Goal: Task Accomplishment & Management: Manage account settings

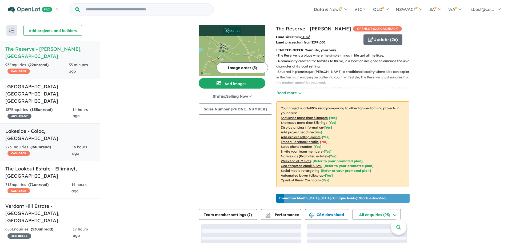
click at [67, 144] on div "273 Enquir ies ( 94 unread) CASHBACK" at bounding box center [38, 150] width 67 height 13
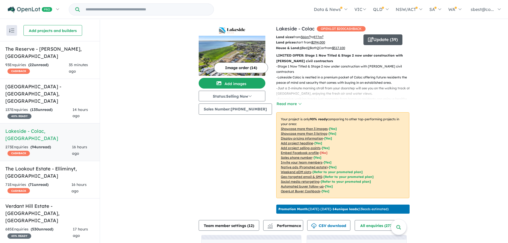
click at [372, 38] on button "Update ( 39 )" at bounding box center [382, 39] width 39 height 11
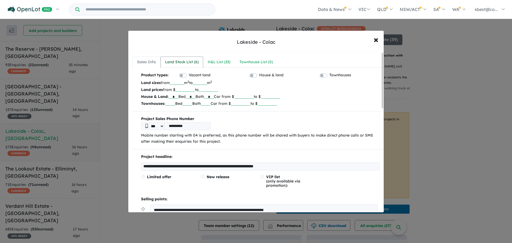
click at [181, 62] on div "Land Stock List ( 6 )" at bounding box center [182, 62] width 34 height 6
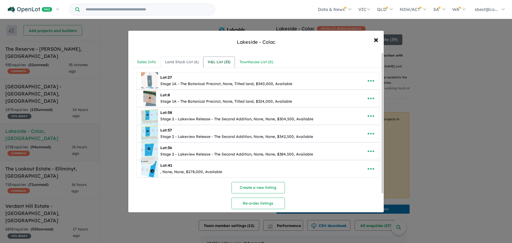
click at [216, 63] on div "H&L List ( 33 )" at bounding box center [219, 62] width 23 height 6
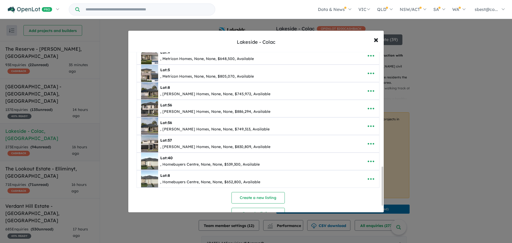
scroll to position [480, 0]
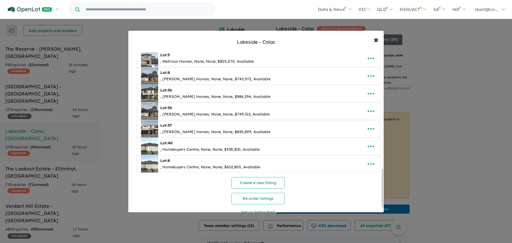
click at [118, 66] on div "**********" at bounding box center [256, 121] width 512 height 243
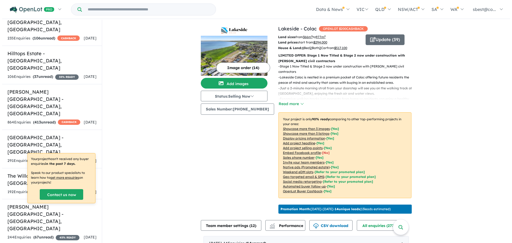
scroll to position [453, 0]
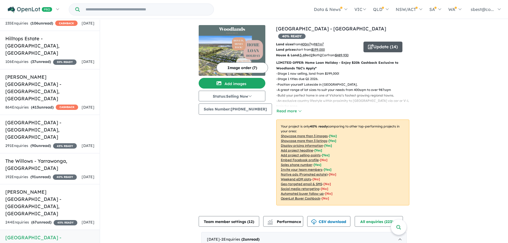
click at [381, 42] on button "Update ( 14 )" at bounding box center [382, 47] width 39 height 11
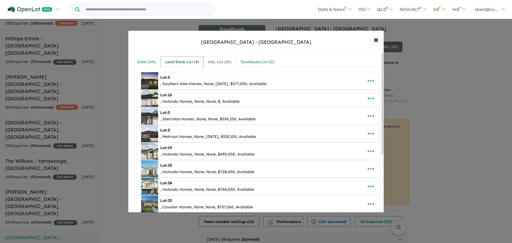
click at [189, 62] on div "Land Stock List ( 4 )" at bounding box center [182, 62] width 34 height 6
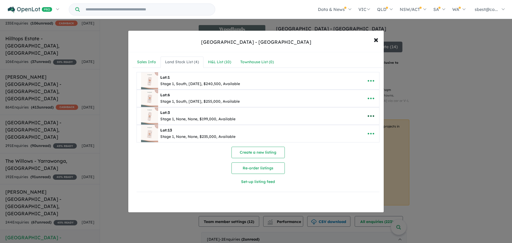
click at [371, 116] on icon "button" at bounding box center [370, 116] width 6 height 2
click at [361, 139] on link "Remove" at bounding box center [358, 141] width 39 height 12
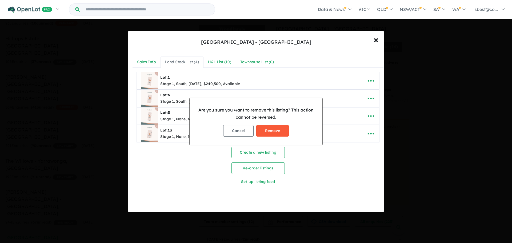
click at [282, 129] on button "Remove" at bounding box center [272, 130] width 33 height 11
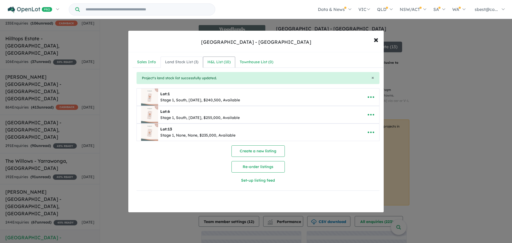
click at [227, 63] on div "H&L List ( 10 )" at bounding box center [218, 62] width 23 height 6
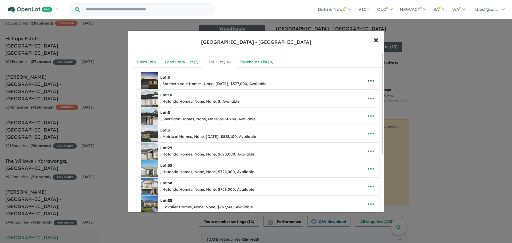
click at [367, 82] on icon "button" at bounding box center [371, 81] width 8 height 8
click at [353, 105] on link "Remove" at bounding box center [358, 106] width 39 height 12
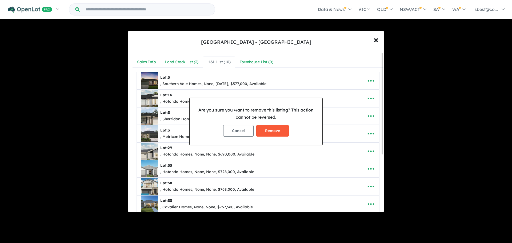
click at [276, 133] on button "Remove" at bounding box center [272, 130] width 33 height 11
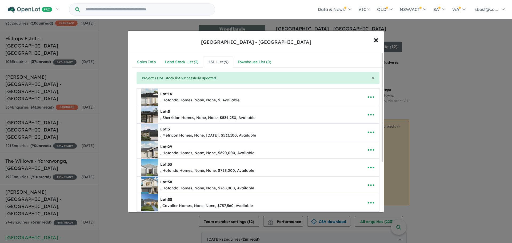
click at [370, 117] on icon "button" at bounding box center [371, 115] width 8 height 8
click at [369, 117] on icon "button" at bounding box center [371, 115] width 8 height 8
click at [367, 116] on icon "button" at bounding box center [371, 115] width 8 height 8
click at [354, 140] on link "Remove" at bounding box center [358, 140] width 39 height 12
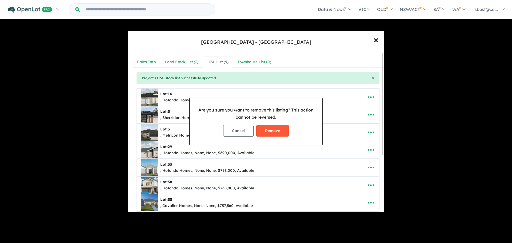
click at [273, 126] on button "Remove" at bounding box center [272, 130] width 33 height 11
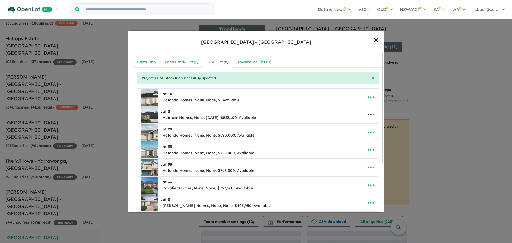
click at [370, 116] on icon "button" at bounding box center [371, 115] width 8 height 8
click at [357, 139] on link "Remove" at bounding box center [358, 140] width 39 height 12
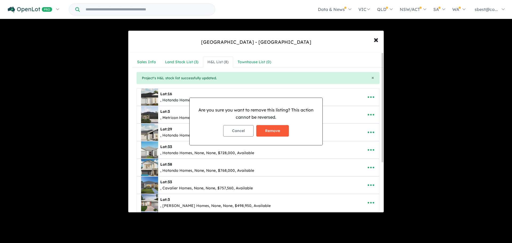
click at [283, 131] on button "Remove" at bounding box center [272, 130] width 33 height 11
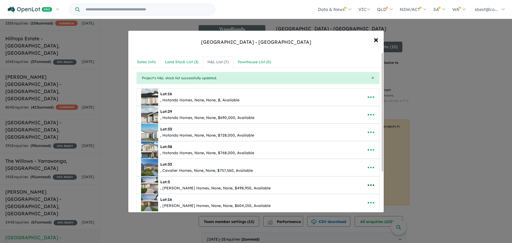
click at [369, 184] on icon "button" at bounding box center [371, 185] width 8 height 8
click at [353, 158] on link "Remove" at bounding box center [358, 160] width 39 height 12
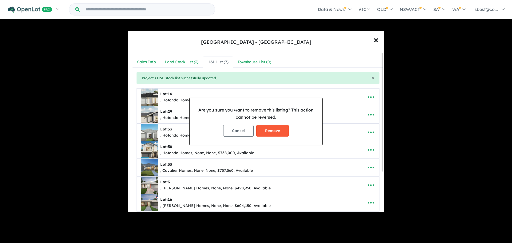
click at [277, 129] on button "Remove" at bounding box center [272, 130] width 33 height 11
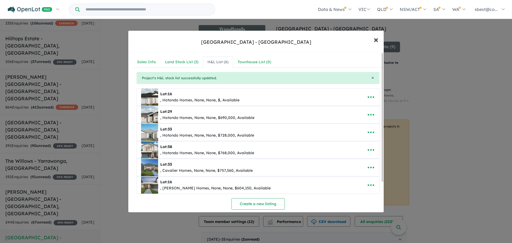
click at [372, 39] on button "× Close" at bounding box center [375, 39] width 15 height 14
